Goal: Information Seeking & Learning: Understand process/instructions

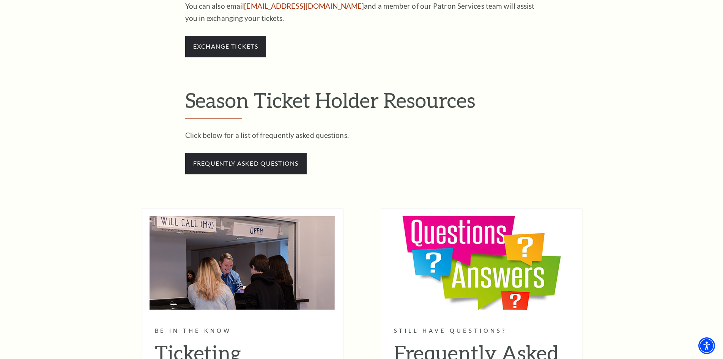
scroll to position [607, 0]
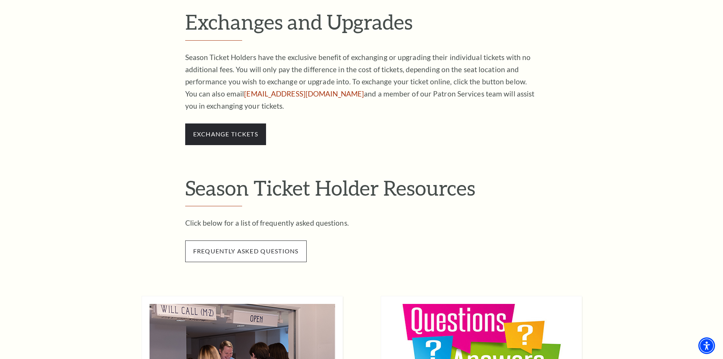
click at [222, 247] on span "frequently asked questions" at bounding box center [245, 250] width 121 height 21
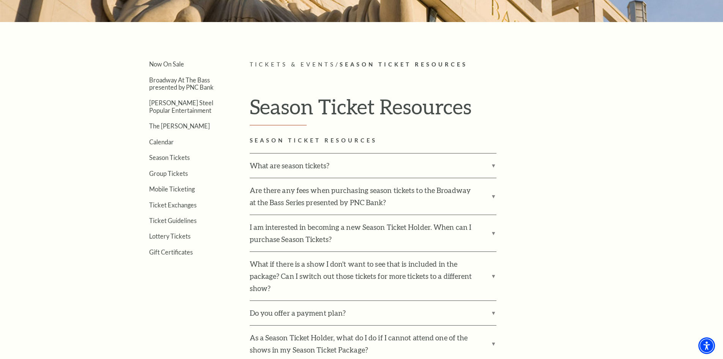
scroll to position [228, 0]
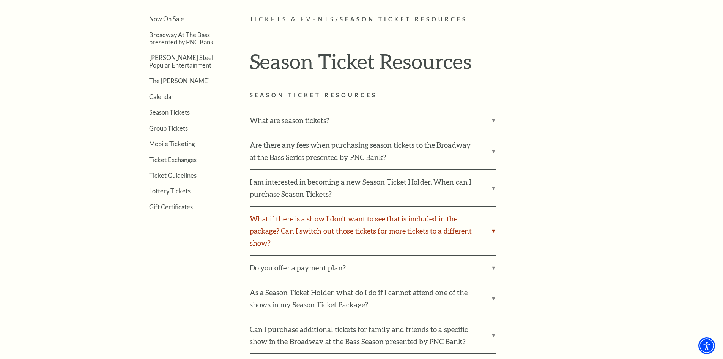
click at [494, 231] on label "What if there is a show I don't want to see that is included in the package? Ca…" at bounding box center [373, 231] width 247 height 49
click at [0, 0] on input "What if there is a show I don't want to see that is included in the package? Ca…" at bounding box center [0, 0] width 0 height 0
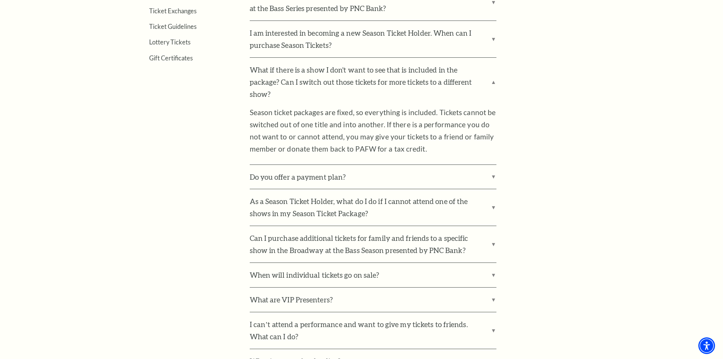
scroll to position [380, 0]
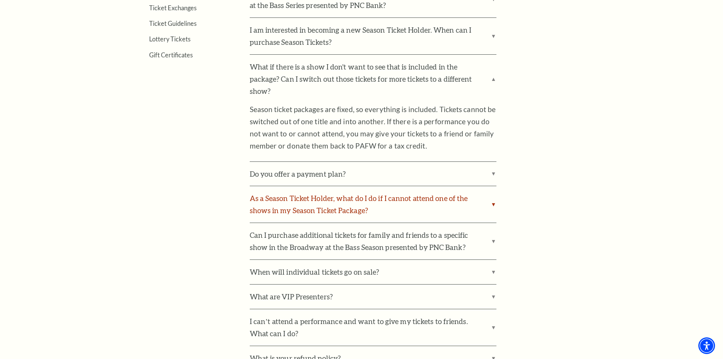
click at [494, 202] on label "As a Season Ticket Holder, what do I do if I cannot attend one of the shows in …" at bounding box center [373, 204] width 247 height 36
click at [0, 0] on input "As a Season Ticket Holder, what do I do if I cannot attend one of the shows in …" at bounding box center [0, 0] width 0 height 0
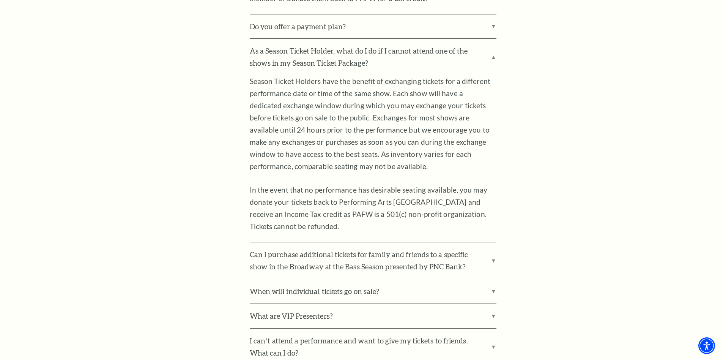
scroll to position [531, 0]
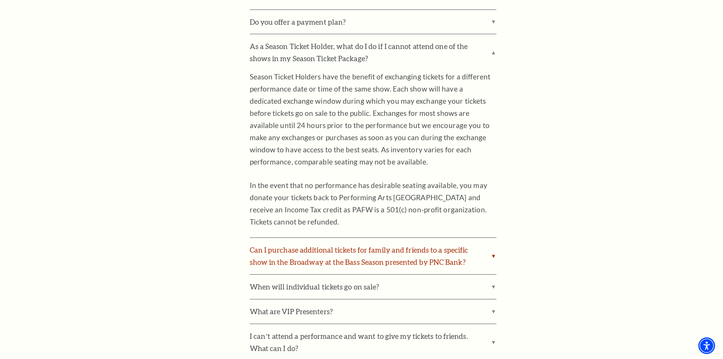
click at [493, 255] on label "Can I purchase additional tickets for family and friends to a specific show in …" at bounding box center [373, 256] width 247 height 36
click at [0, 0] on input "Can I purchase additional tickets for family and friends to a specific show in …" at bounding box center [0, 0] width 0 height 0
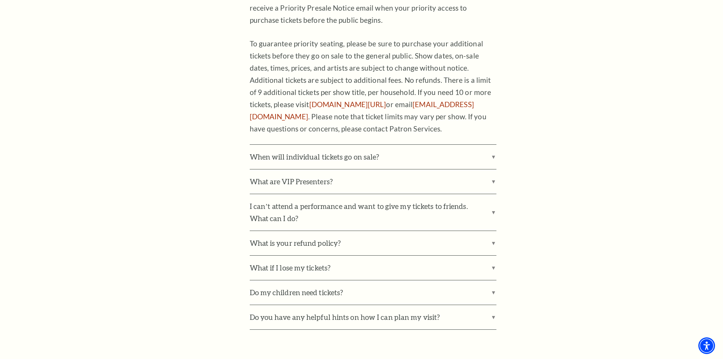
scroll to position [873, 0]
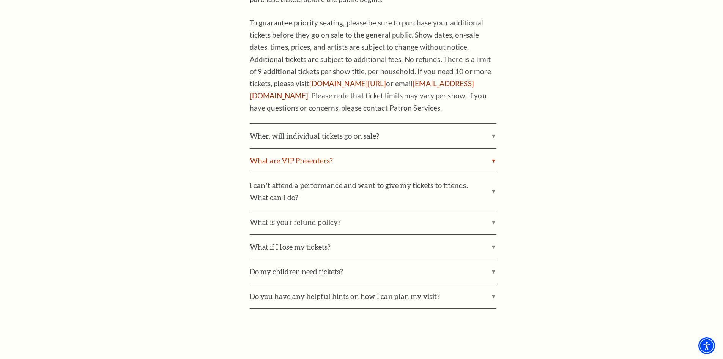
click at [493, 162] on label "What are VIP Presenters?" at bounding box center [373, 160] width 247 height 24
click at [0, 0] on input "What are VIP Presenters?" at bounding box center [0, 0] width 0 height 0
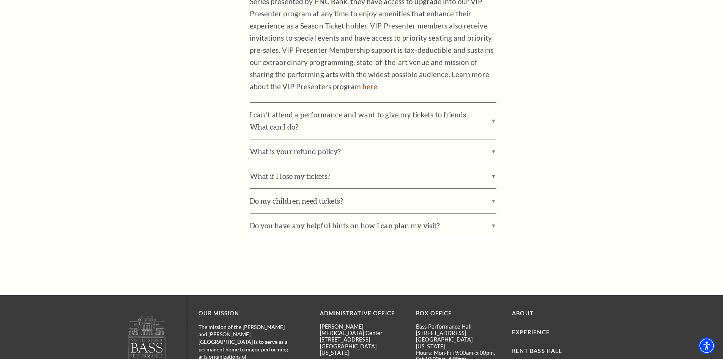
scroll to position [1063, 0]
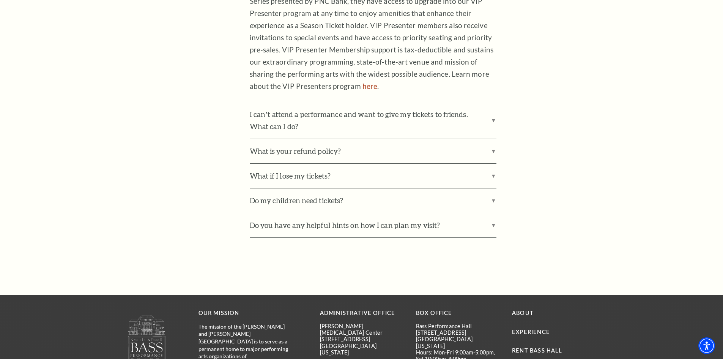
click at [487, 118] on label "I can’t attend a performance and want to give my tickets to friends. What can I…" at bounding box center [373, 120] width 247 height 36
click at [0, 0] on input "I can’t attend a performance and want to give my tickets to friends. What can I…" at bounding box center [0, 0] width 0 height 0
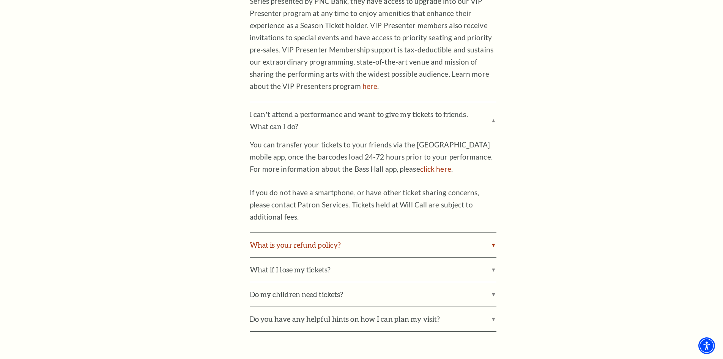
click at [492, 245] on label "What is your refund policy?" at bounding box center [373, 245] width 247 height 24
click at [0, 0] on input "What is your refund policy?" at bounding box center [0, 0] width 0 height 0
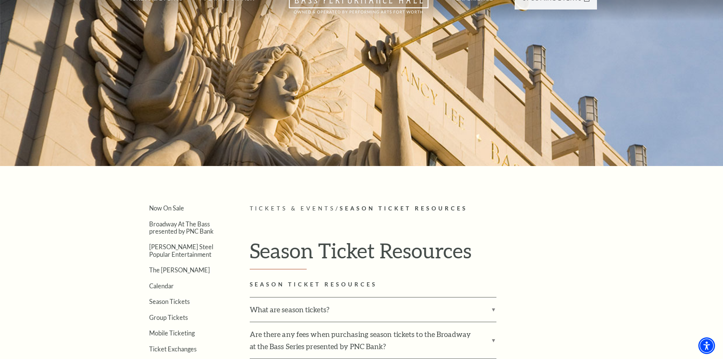
scroll to position [38, 0]
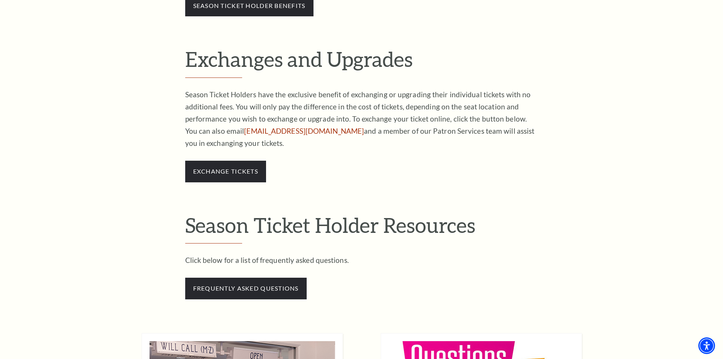
scroll to position [569, 0]
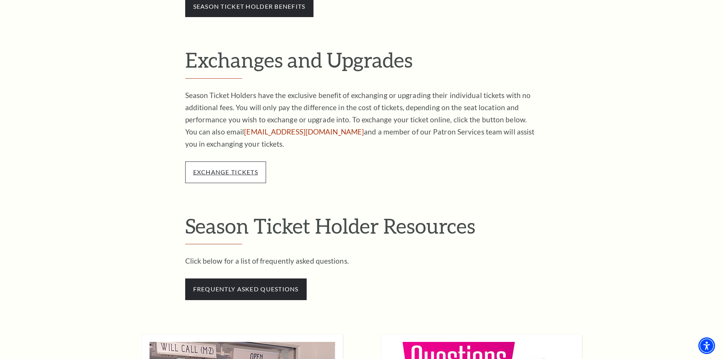
click at [211, 174] on link "exchange tickets" at bounding box center [225, 171] width 65 height 7
